Goal: Task Accomplishment & Management: Manage account settings

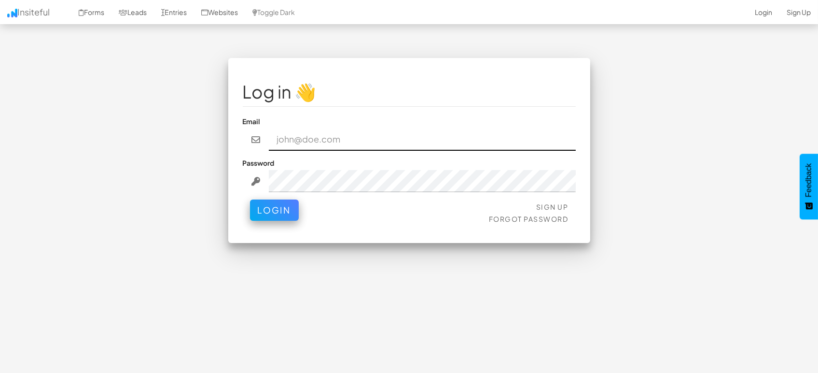
type input "marketing@mapsted.com"
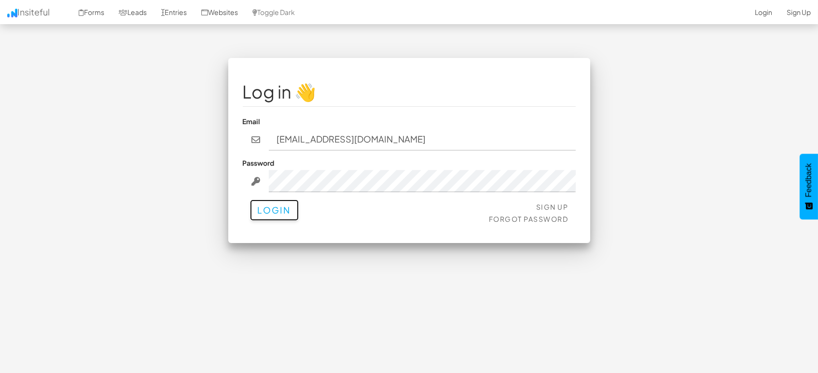
click at [281, 219] on button "Login" at bounding box center [274, 209] width 49 height 21
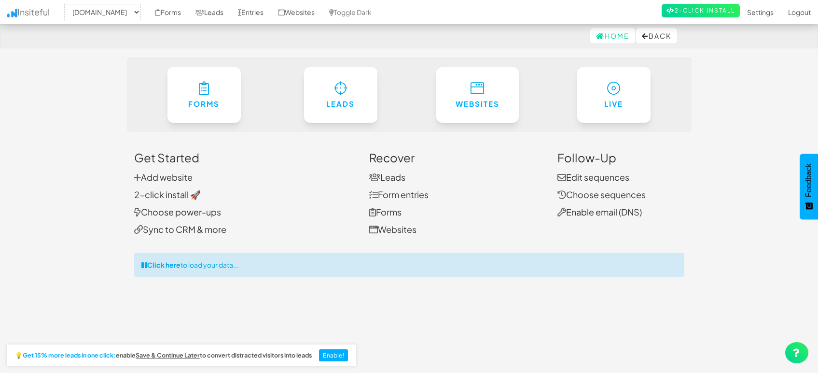
select select "1505"
click at [250, 14] on link "Entries" at bounding box center [251, 12] width 40 height 24
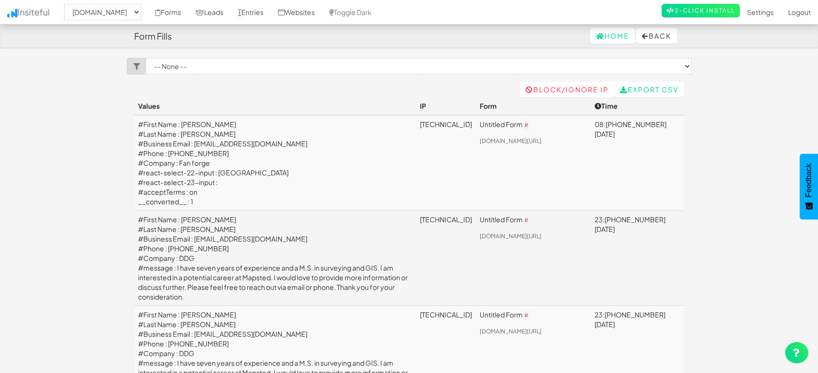
select select "1505"
click at [216, 14] on link "Leads" at bounding box center [209, 12] width 42 height 24
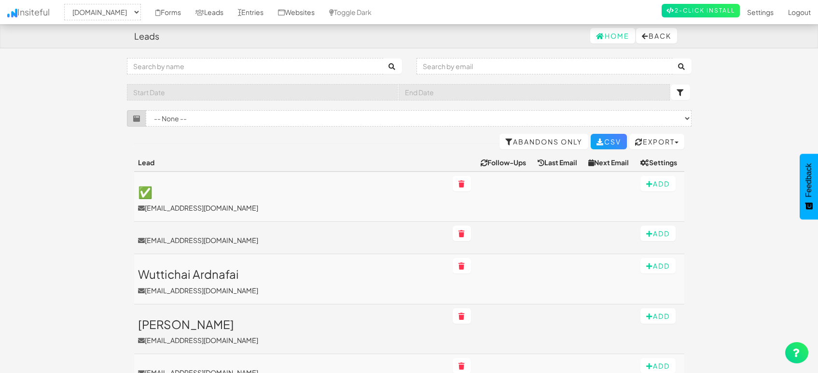
select select "1505"
